Goal: Information Seeking & Learning: Learn about a topic

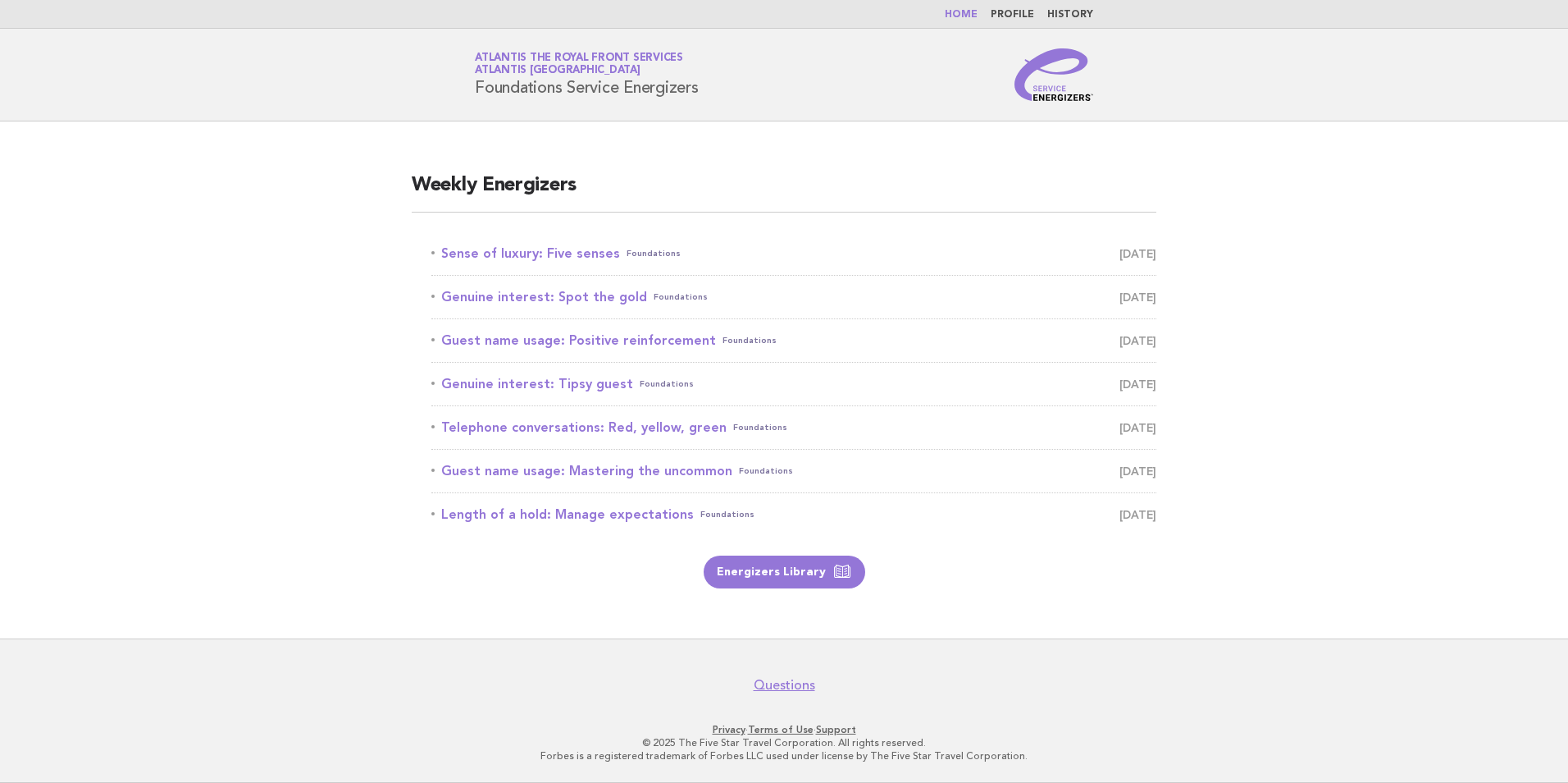
click at [960, 16] on link "Home" at bounding box center [960, 15] width 32 height 10
click at [965, 18] on link "Home" at bounding box center [960, 15] width 32 height 10
click at [568, 259] on link "Sense of luxury: Five senses Foundations September 11" at bounding box center [794, 253] width 725 height 23
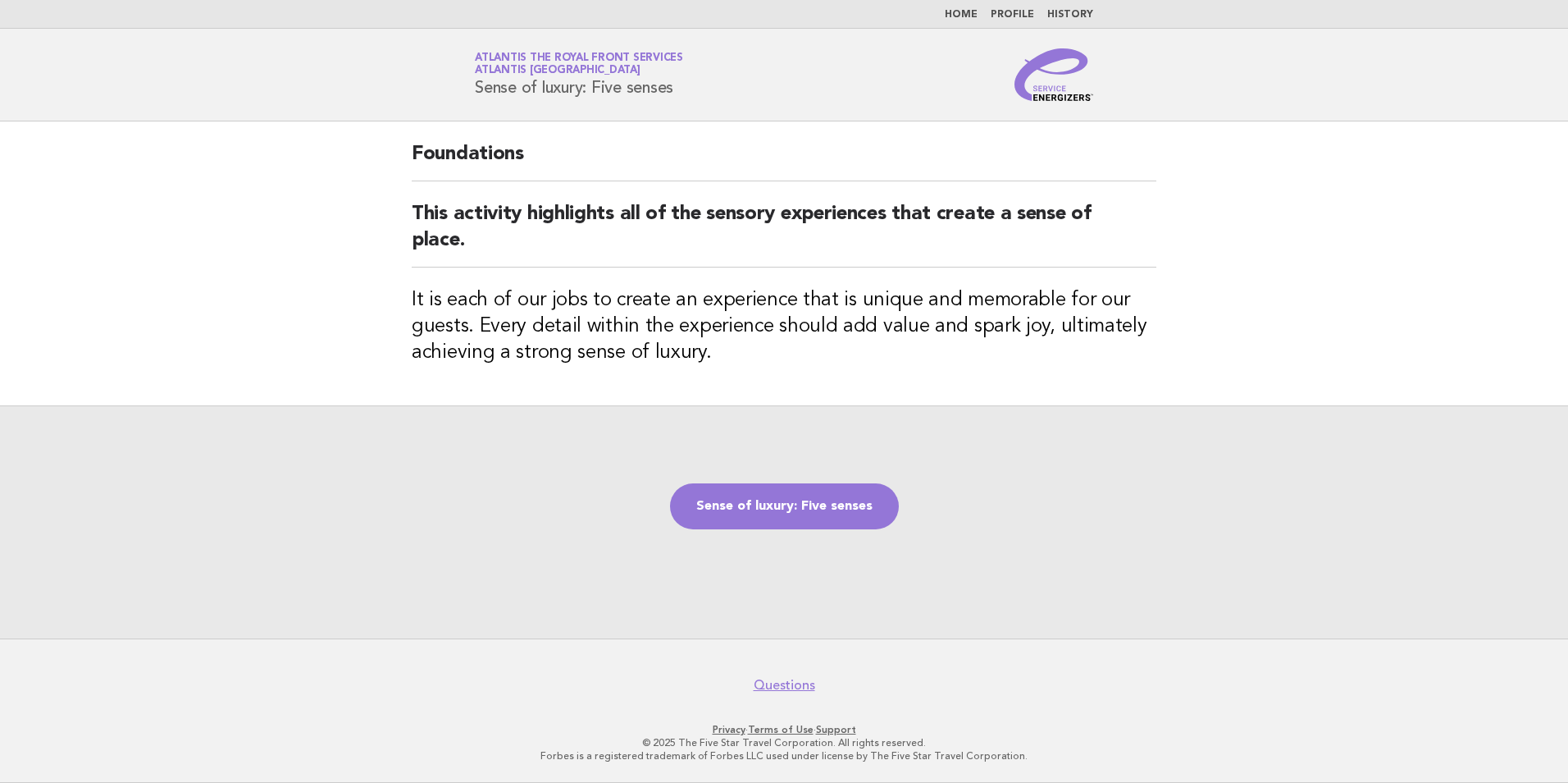
click at [963, 10] on link "Home" at bounding box center [960, 15] width 32 height 10
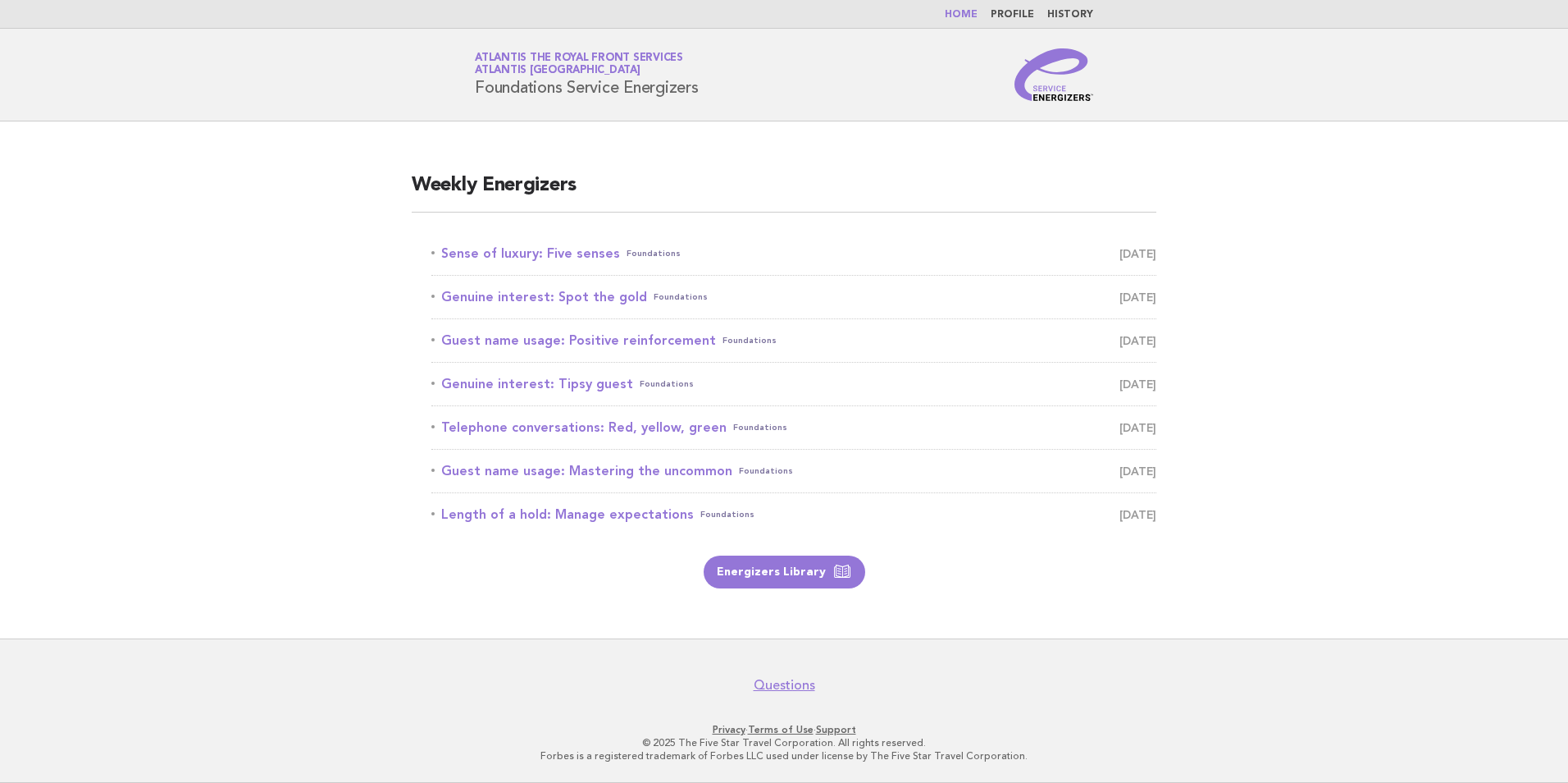
click at [237, 203] on main "Weekly Energizers Sense of luxury: Five senses Foundations [DATE] Genuine inter…" at bounding box center [784, 379] width 1568 height 517
click at [963, 11] on link "Home" at bounding box center [960, 15] width 32 height 10
click at [586, 255] on link "Sense of luxury: Five senses Foundations [DATE]" at bounding box center [794, 253] width 725 height 23
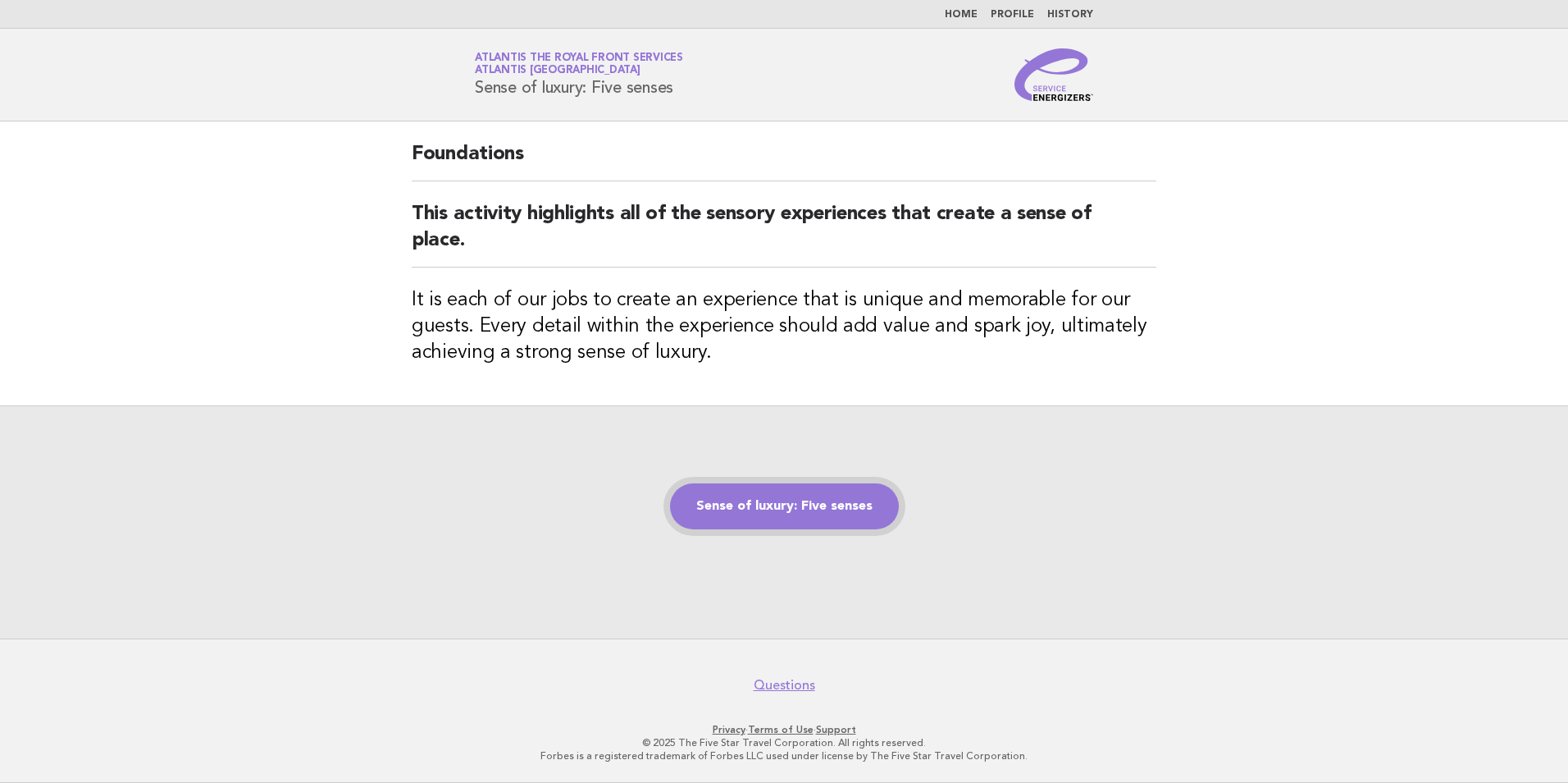
click at [799, 505] on link "Sense of luxury: Five senses" at bounding box center [784, 507] width 229 height 46
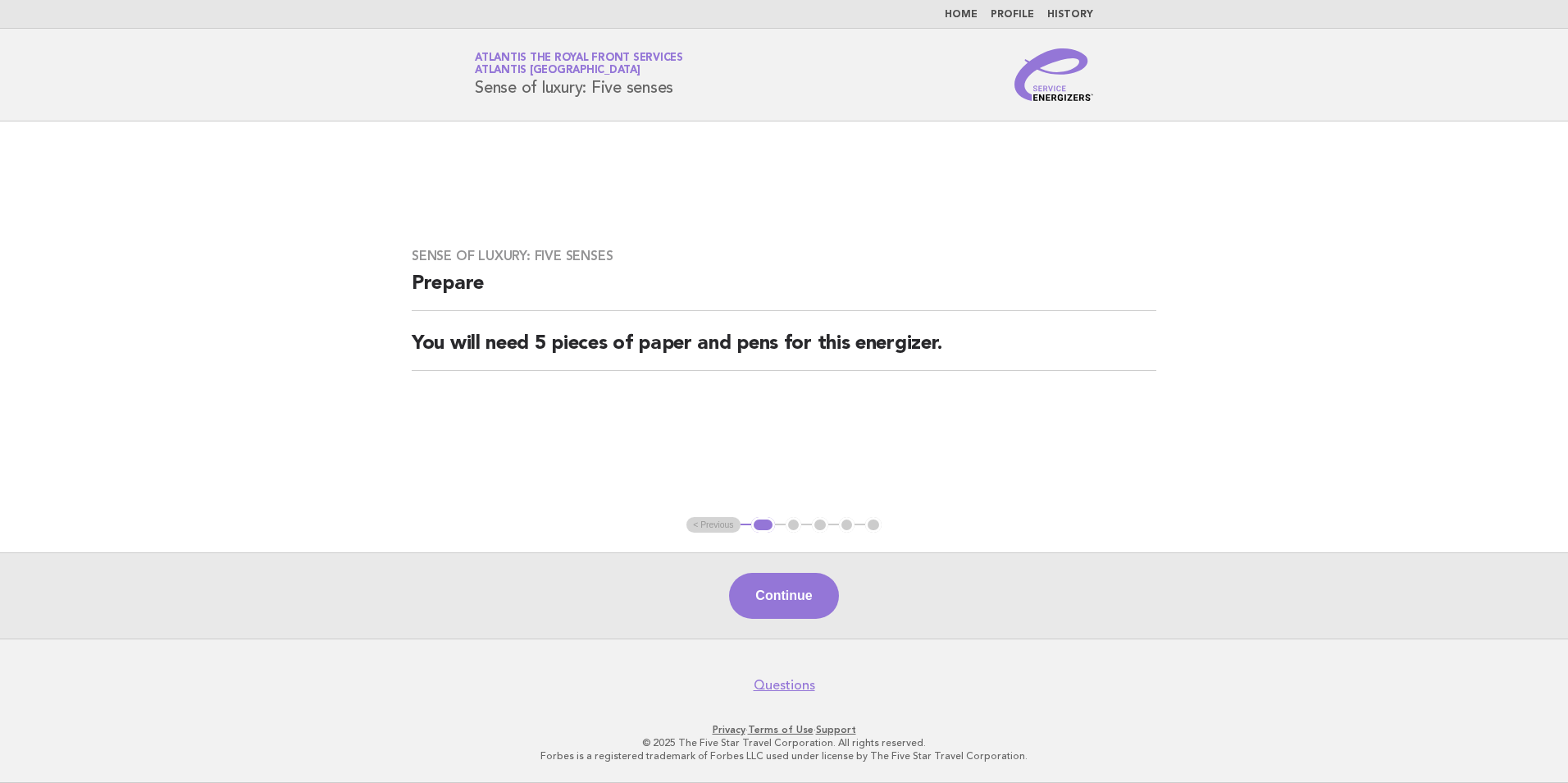
click at [334, 178] on main "Sense of luxury: Five senses Prepare You will need 5 pieces of paper and pens f…" at bounding box center [784, 379] width 1568 height 517
click at [787, 603] on button "Continue" at bounding box center [784, 595] width 109 height 46
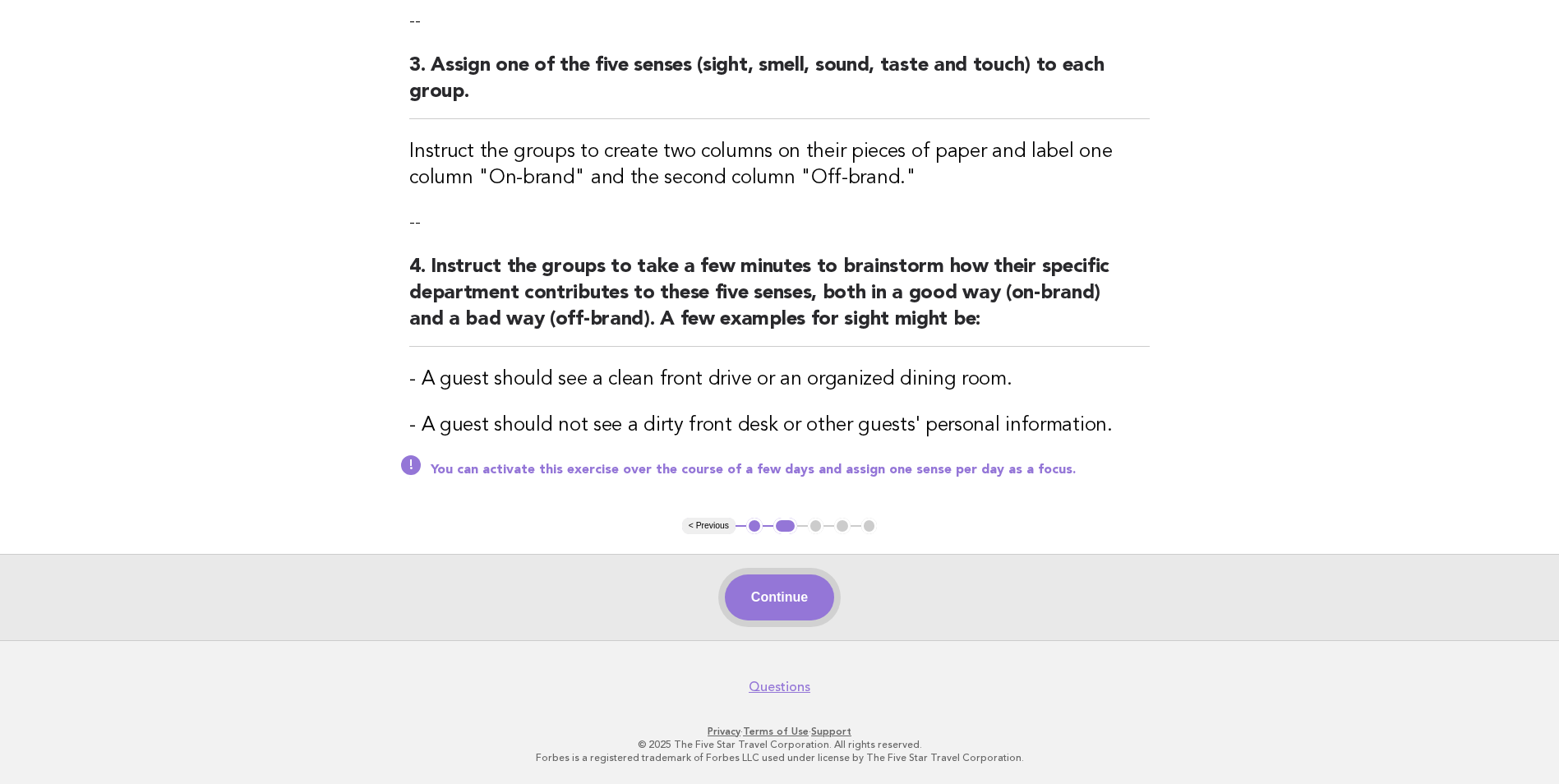
click at [779, 598] on button "Continue" at bounding box center [780, 597] width 109 height 46
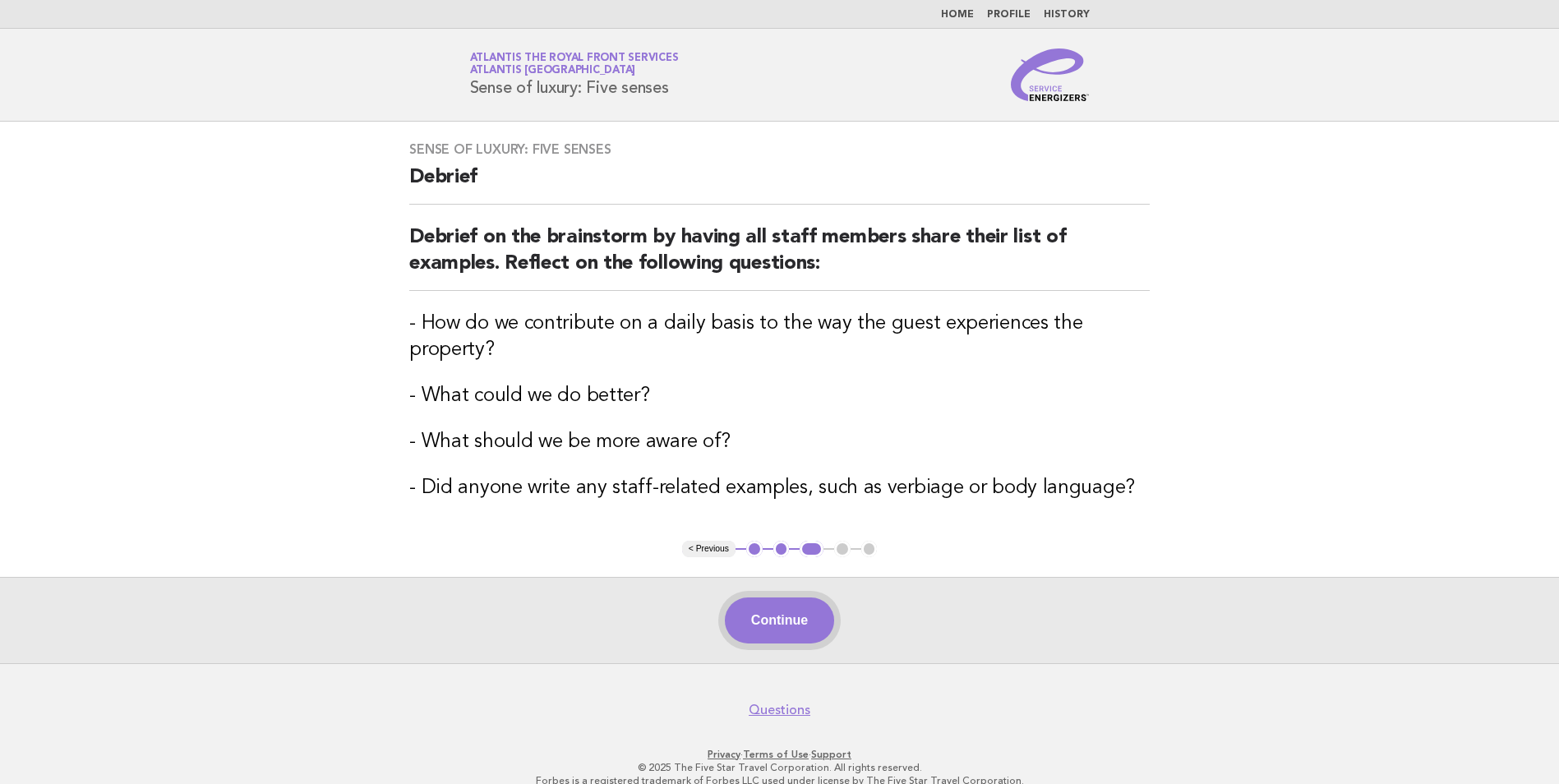
click at [810, 622] on button "Continue" at bounding box center [780, 620] width 109 height 46
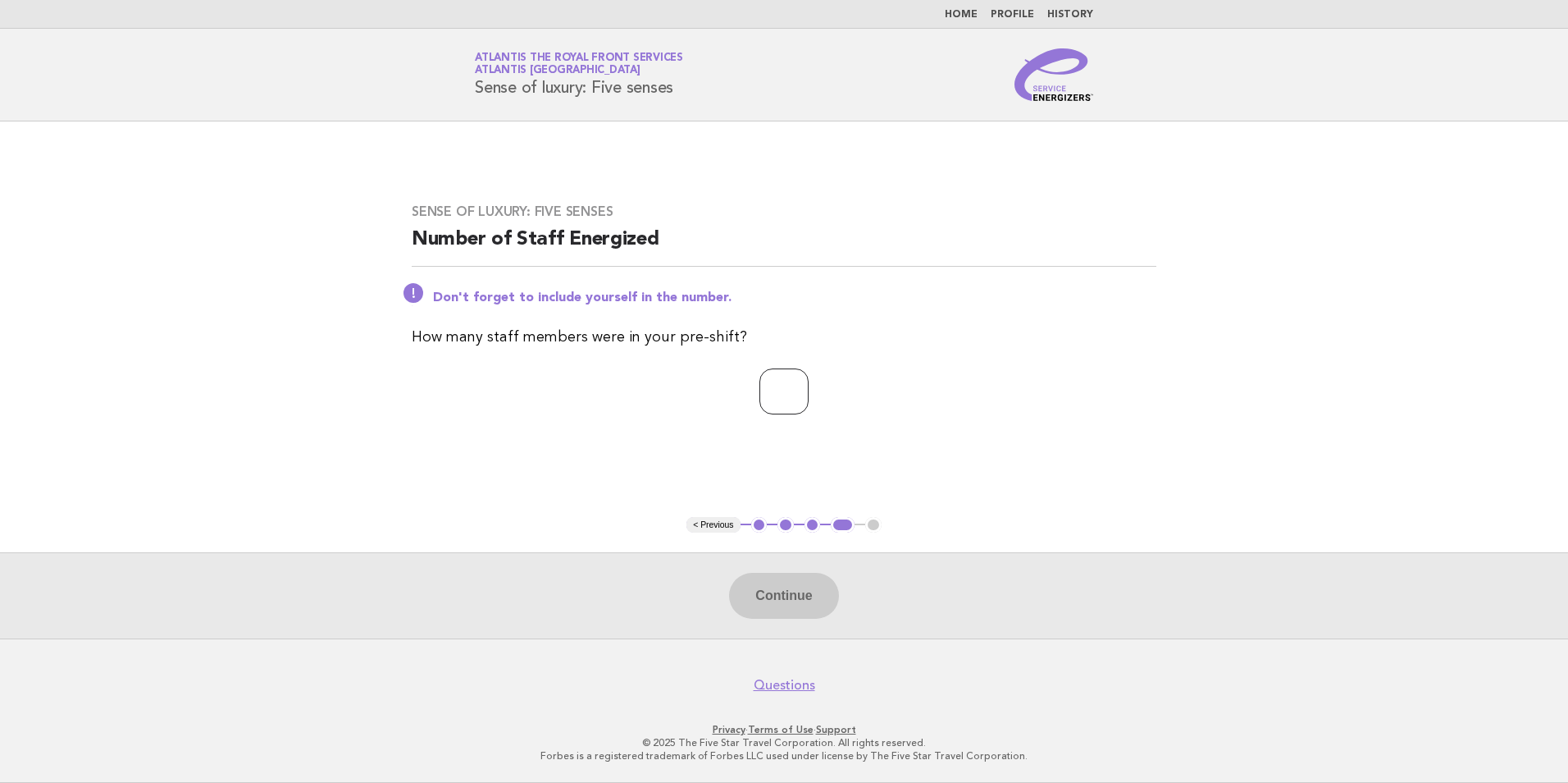
click at [771, 375] on input "number" at bounding box center [784, 391] width 49 height 46
type input "**"
click at [782, 606] on button "Continue" at bounding box center [784, 595] width 109 height 46
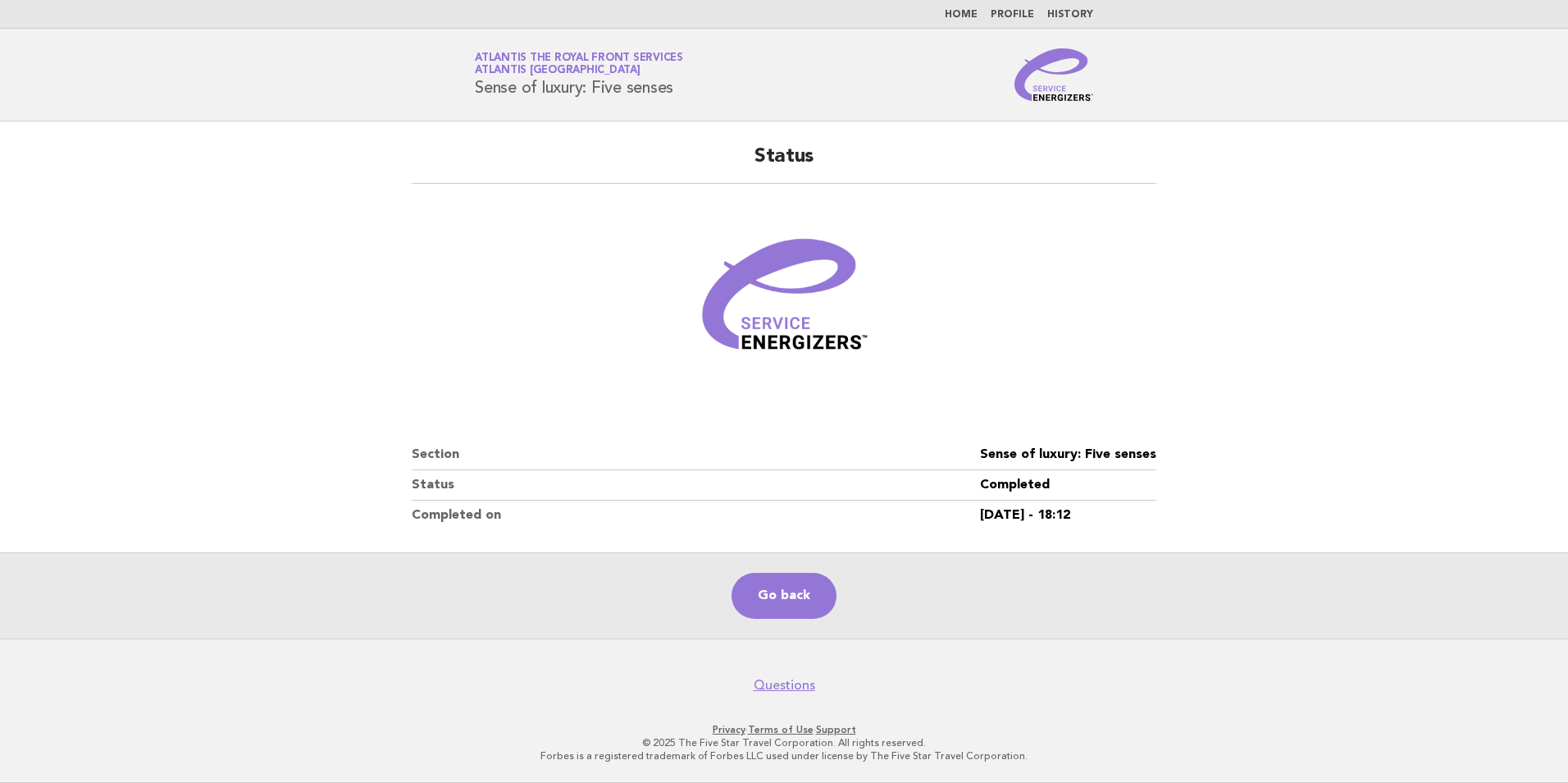
click at [973, 11] on link "Home" at bounding box center [960, 15] width 32 height 10
